Goal: Information Seeking & Learning: Learn about a topic

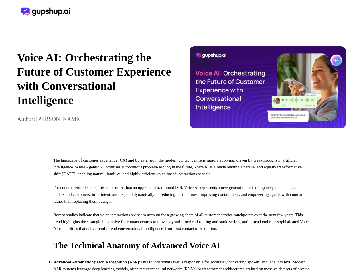
click at [181, 12] on div at bounding box center [181, 11] width 363 height 23
click at [98, 12] on div at bounding box center [98, 12] width 162 height 14
click at [181, 90] on div "Voice AI: Orchestrating the Future of Customer Experience with Conversational I…" at bounding box center [181, 86] width 363 height 127
click at [95, 90] on p "Voice AI: Orchestrating the Future of Customer Experience with Conversational I…" at bounding box center [95, 78] width 156 height 57
click at [268, 90] on img at bounding box center [267, 87] width 156 height 82
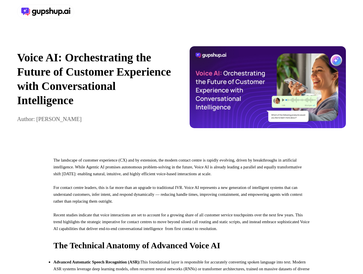
click at [181, 211] on p "For contact centre leaders, this is far more than an upgrade to traditional IVR…" at bounding box center [181, 197] width 256 height 27
